Goal: Information Seeking & Learning: Learn about a topic

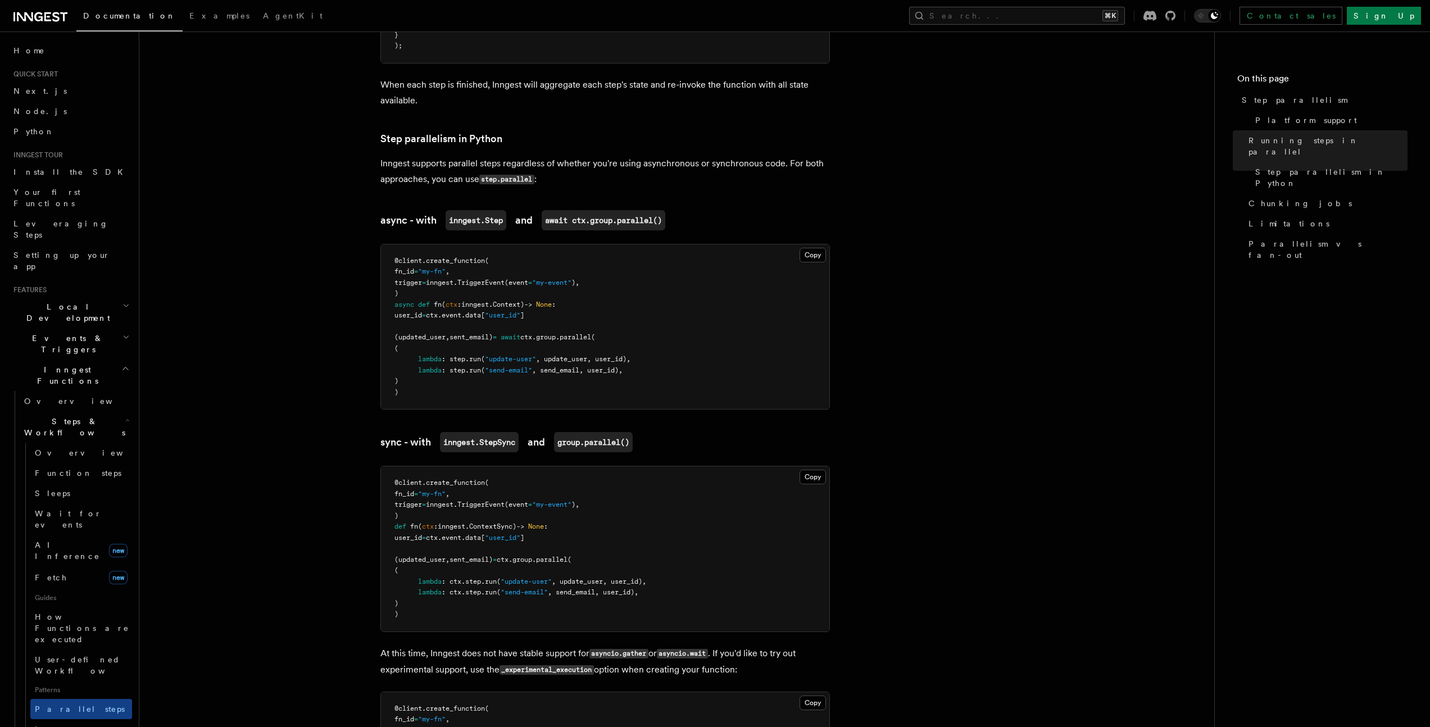
scroll to position [735, 0]
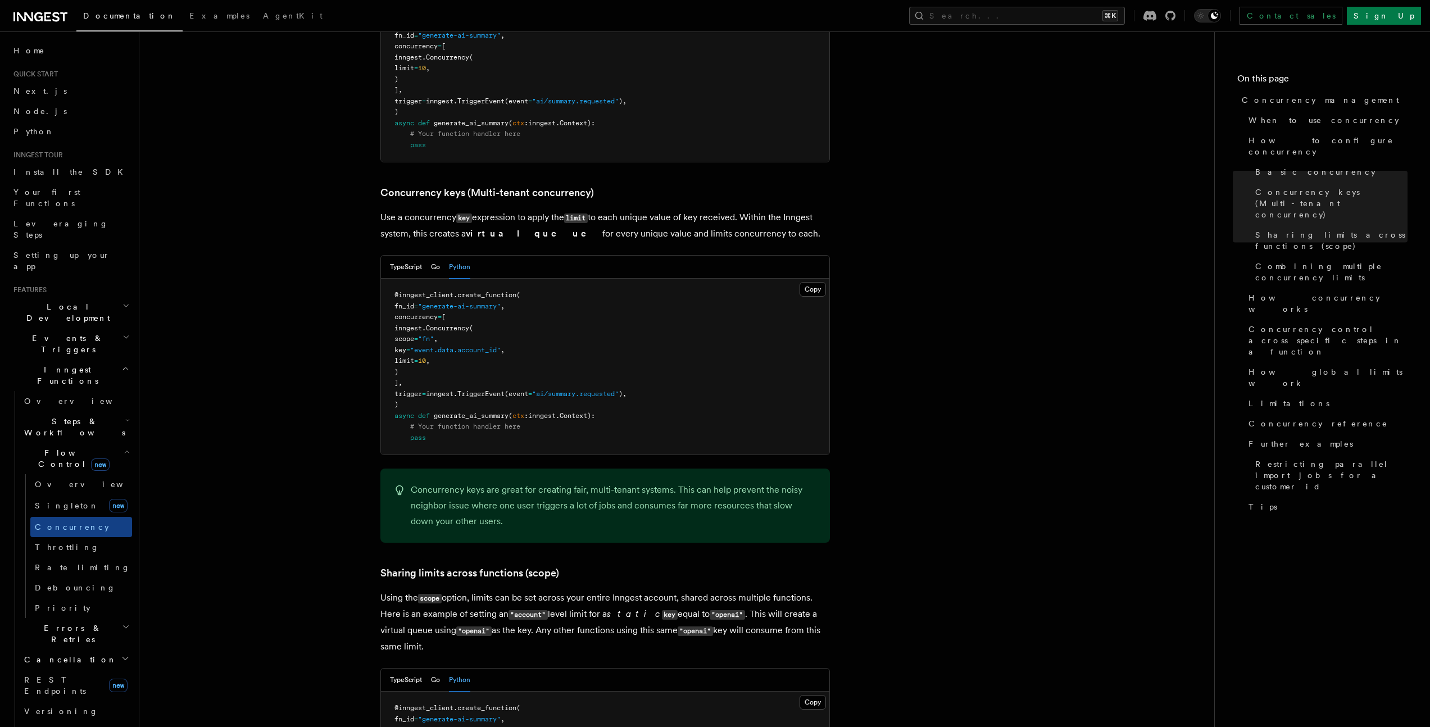
scroll to position [906, 0]
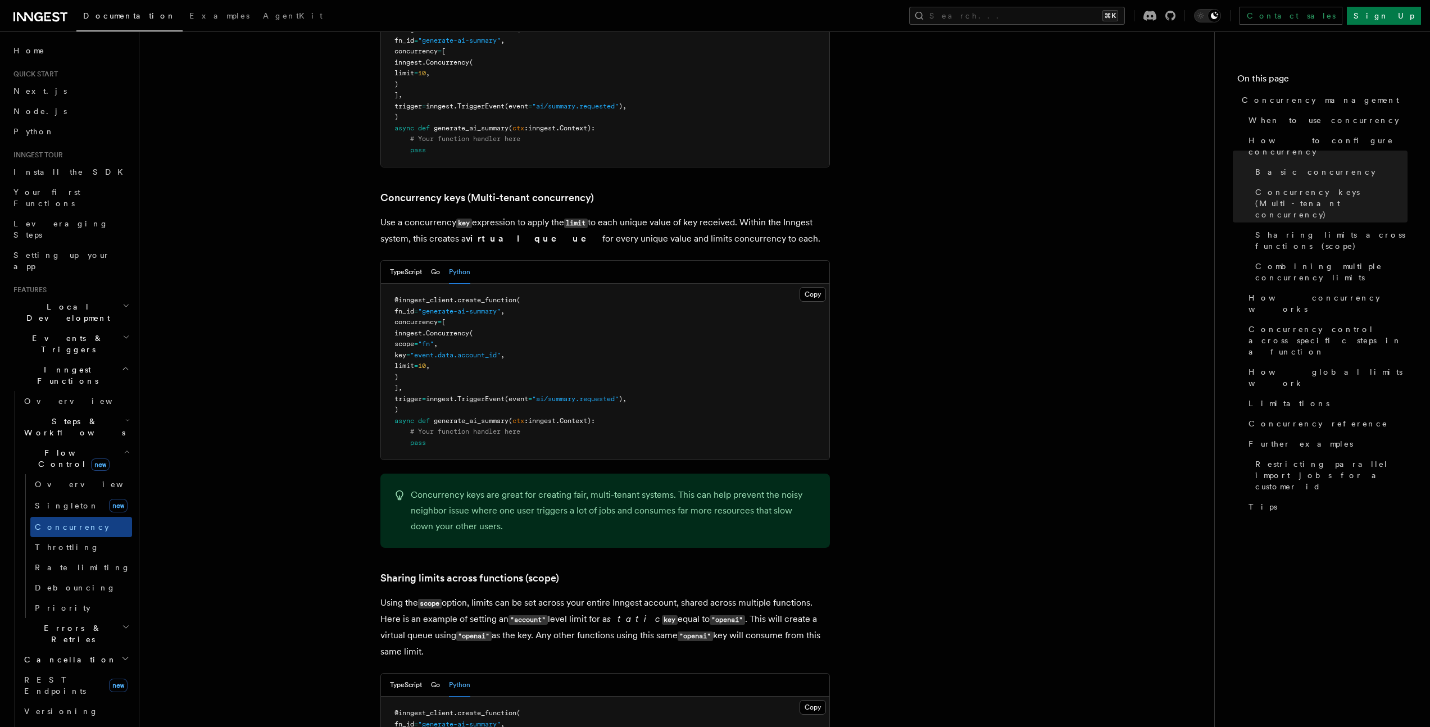
drag, startPoint x: 410, startPoint y: 275, endPoint x: 447, endPoint y: 339, distance: 74.8
click at [447, 339] on pre "@inngest_client . create_function ( fn_id = "generate-ai-summary" , concurrency…" at bounding box center [605, 372] width 448 height 176
copy code "concurrency = [ inngest. Concurrency ( scope = "fn" , key = "event.data.account…"
click at [426, 329] on span "inngest." at bounding box center [409, 333] width 31 height 8
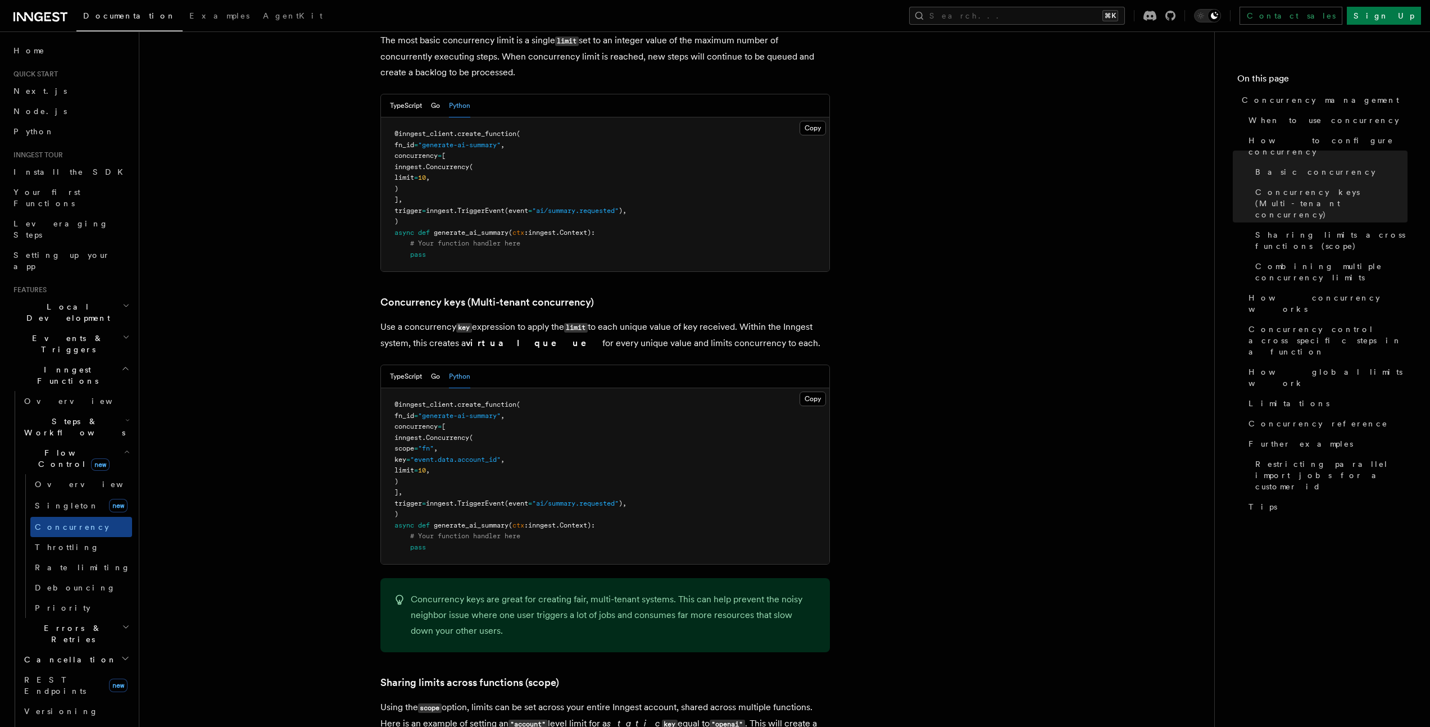
scroll to position [742, 0]
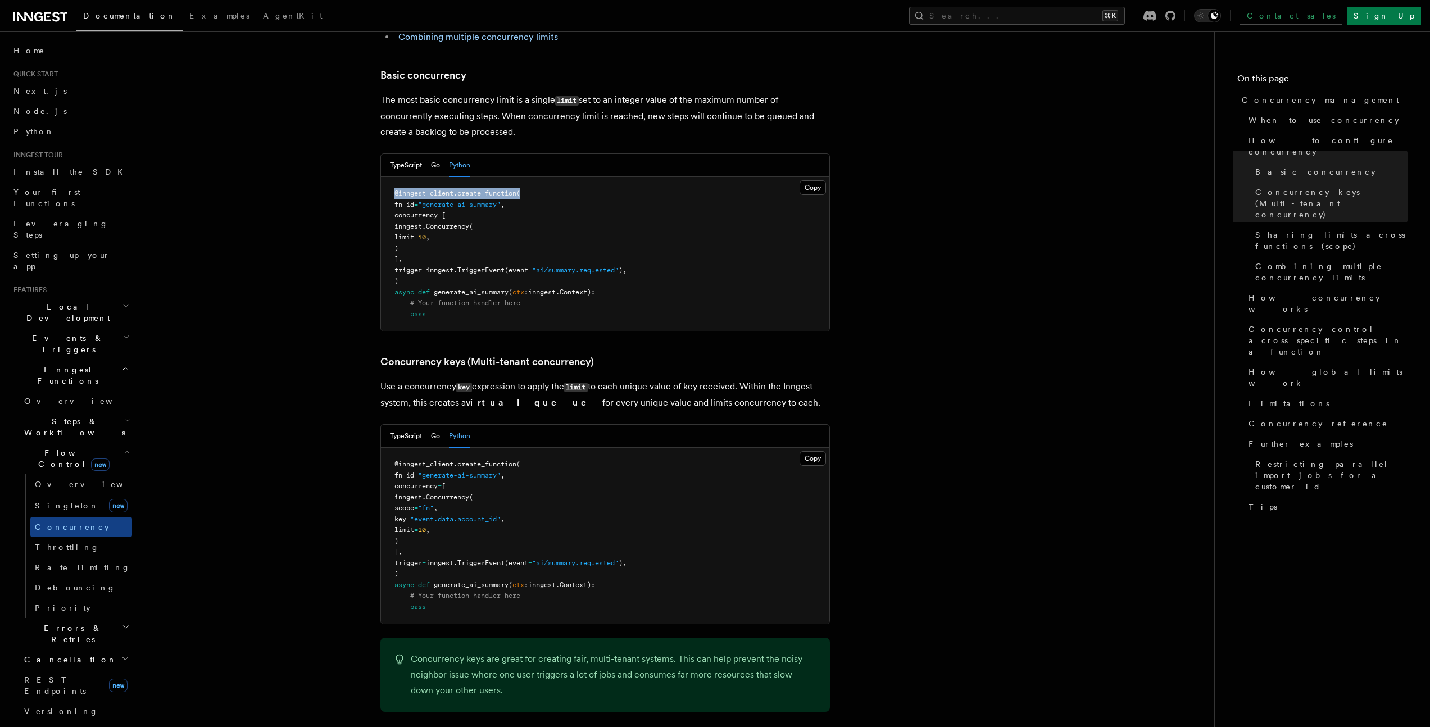
drag, startPoint x: 393, startPoint y: 147, endPoint x: 534, endPoint y: 149, distance: 141.0
click at [534, 177] on pre "@inngest_client . create_function ( fn_id = "generate-ai-summary" , concurrency…" at bounding box center [605, 254] width 448 height 154
copy span "@inngest_client . create_function ("
click at [585, 189] on pre "@inngest_client . create_function ( fn_id = "generate-ai-summary" , concurrency…" at bounding box center [605, 254] width 448 height 154
drag, startPoint x: 411, startPoint y: 170, endPoint x: 421, endPoint y: 212, distance: 43.3
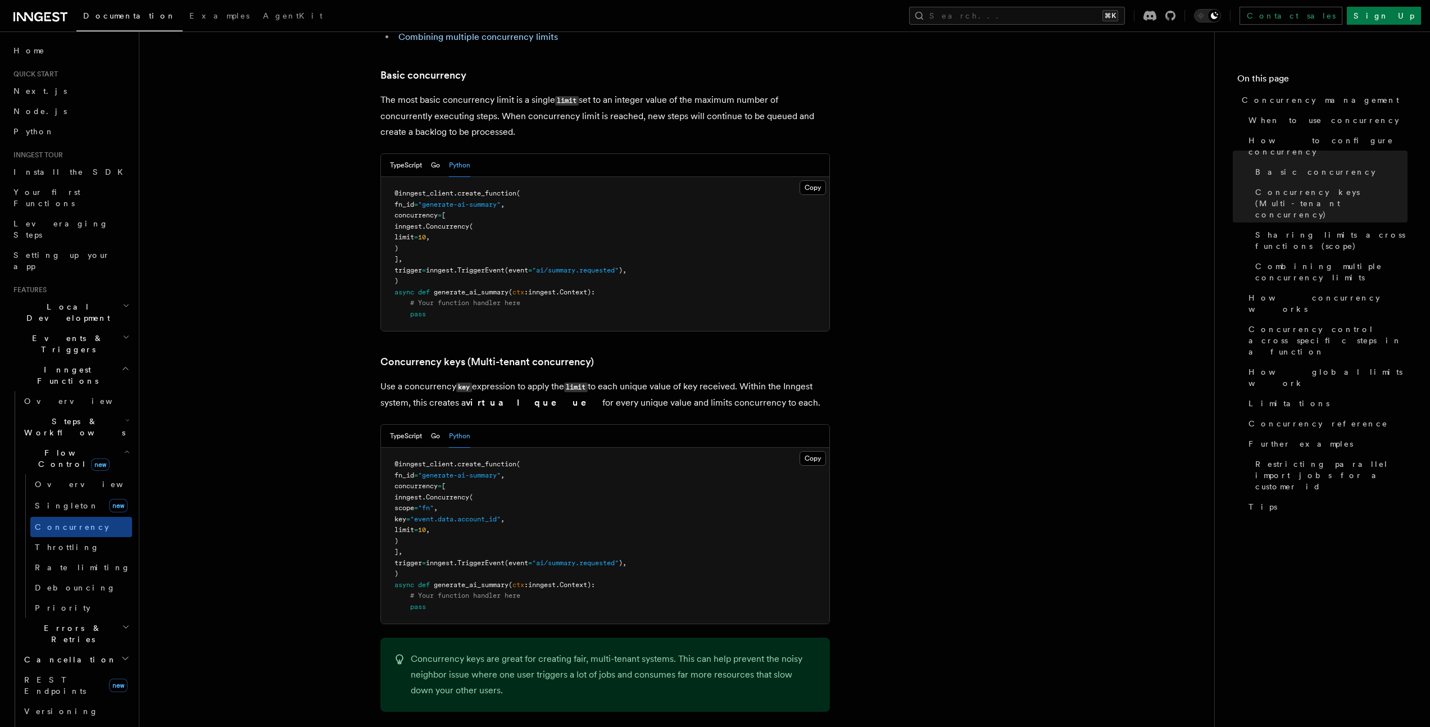
click at [421, 212] on pre "@inngest_client . create_function ( fn_id = "generate-ai-summary" , concurrency…" at bounding box center [605, 254] width 448 height 154
copy code "concurrency = [ inngest. Concurrency ( limit = 10 , ) ],"
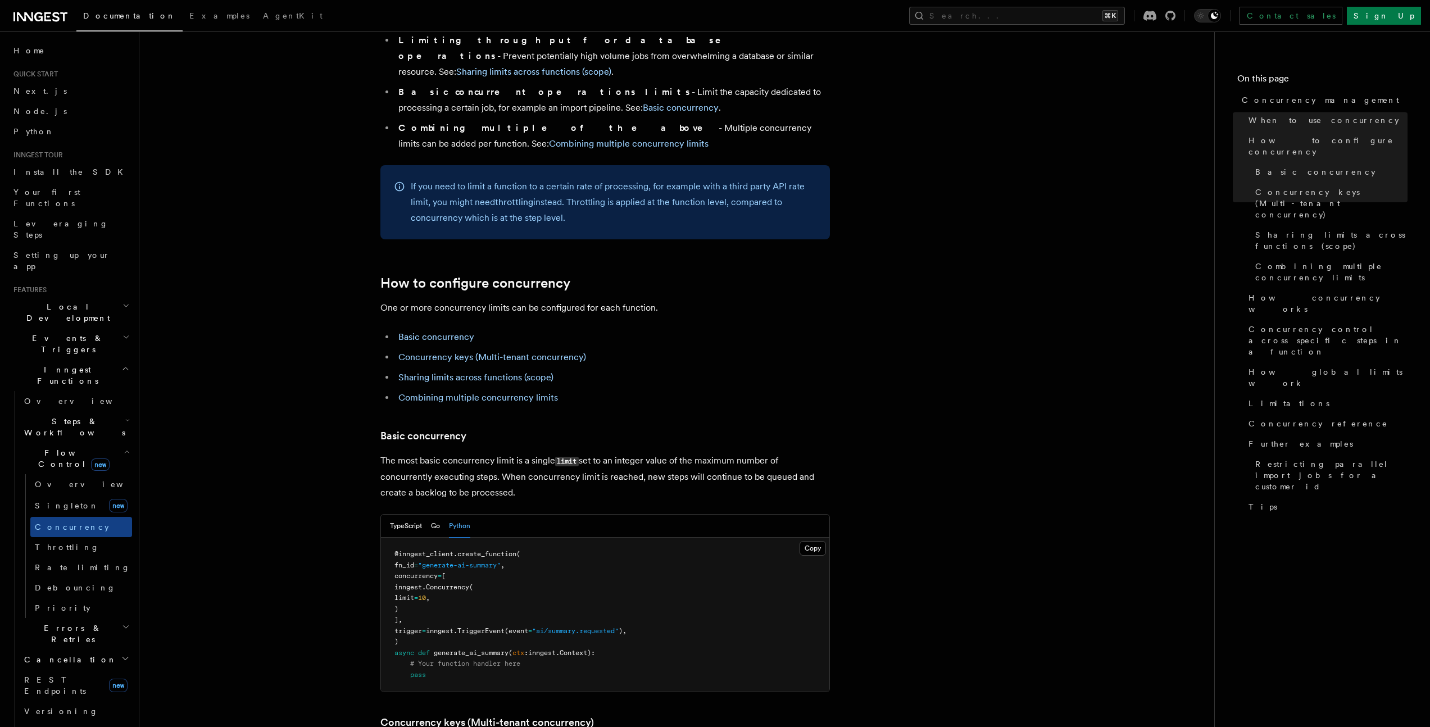
scroll to position [362, 0]
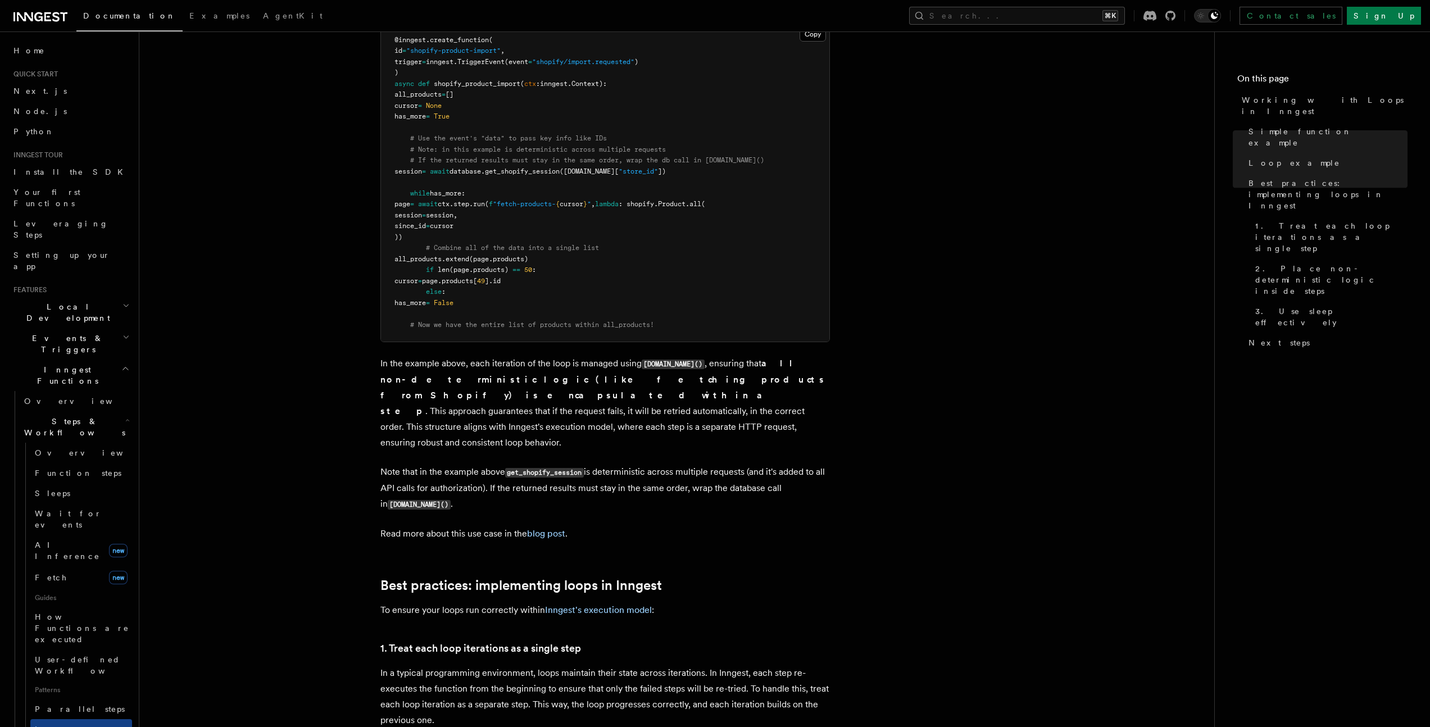
scroll to position [1468, 0]
